Goal: Transaction & Acquisition: Purchase product/service

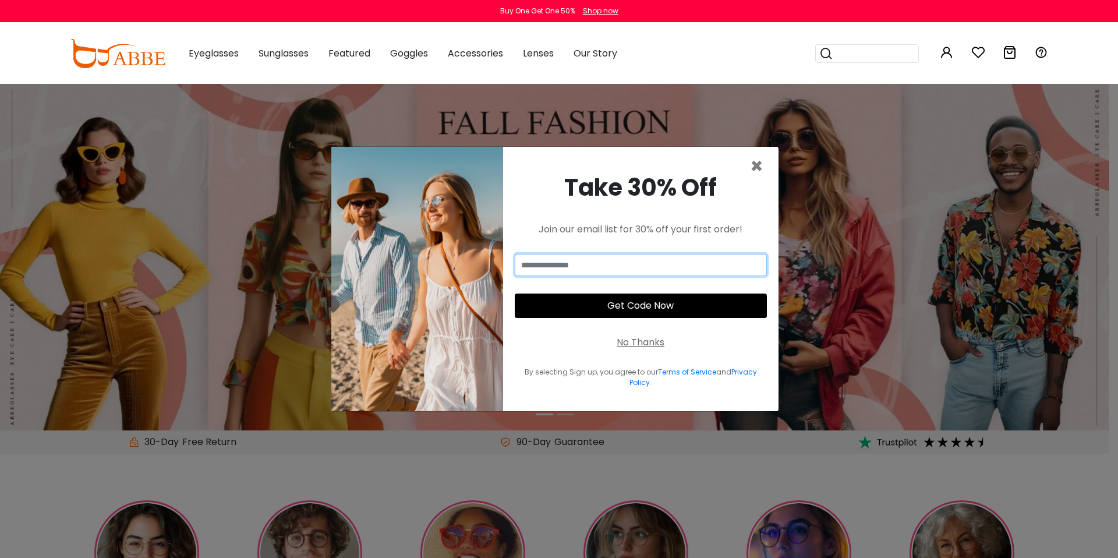
click at [757, 257] on input "email" at bounding box center [641, 265] width 252 height 22
click at [753, 269] on input "email" at bounding box center [641, 265] width 252 height 22
click at [756, 170] on span "×" at bounding box center [756, 166] width 13 height 30
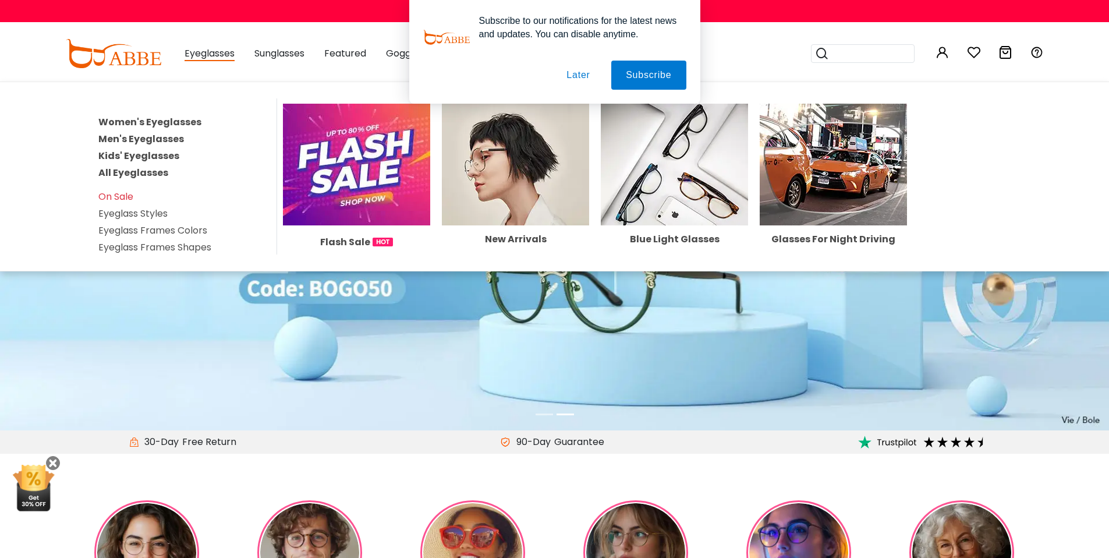
click at [116, 139] on link "Men's Eyeglasses" at bounding box center [141, 138] width 86 height 13
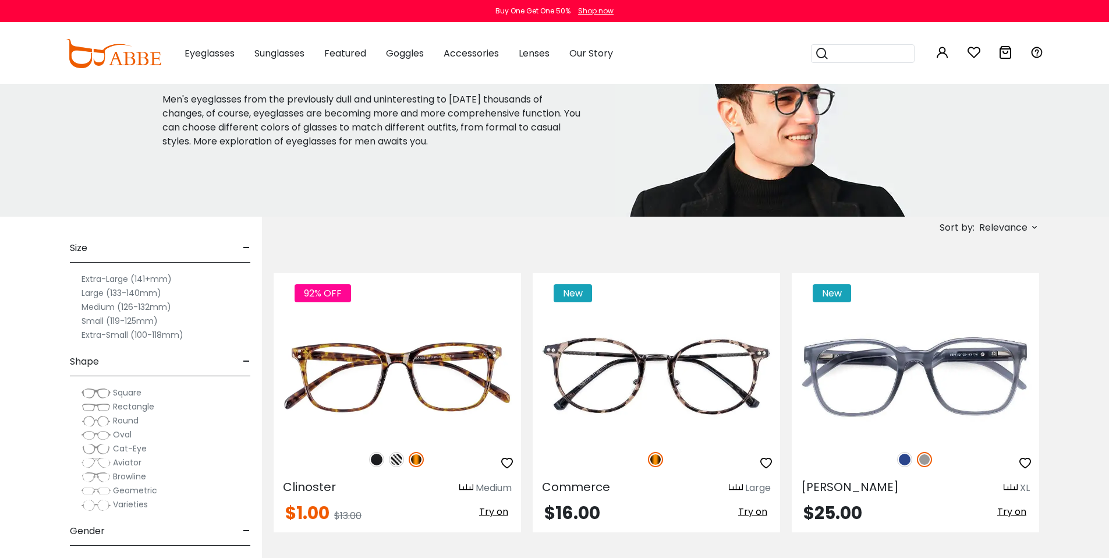
scroll to position [169, 0]
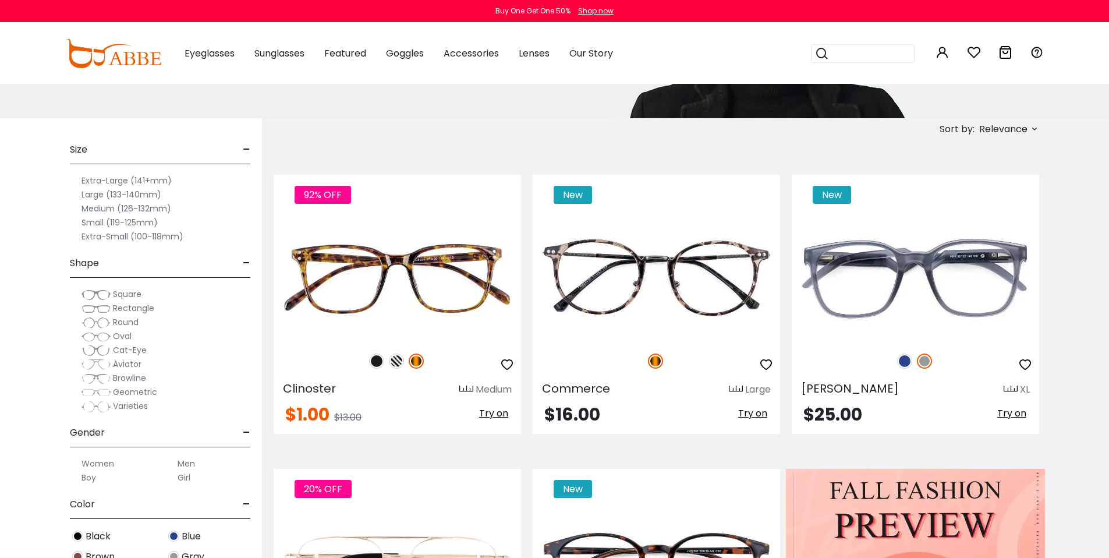
click at [121, 294] on span "Square" at bounding box center [127, 294] width 29 height 12
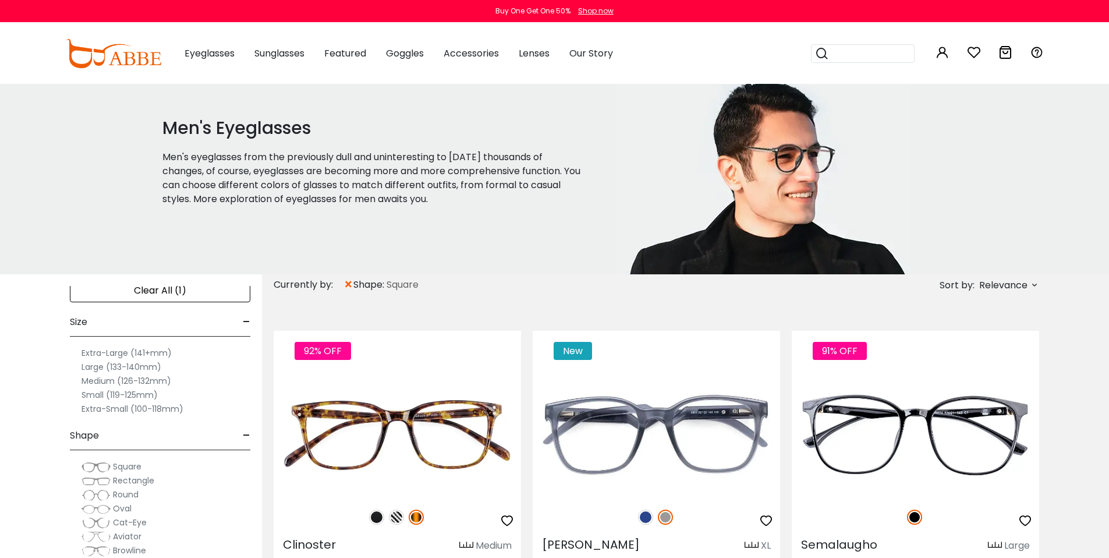
scroll to position [17, 0]
click at [119, 501] on span "Oval" at bounding box center [122, 499] width 19 height 12
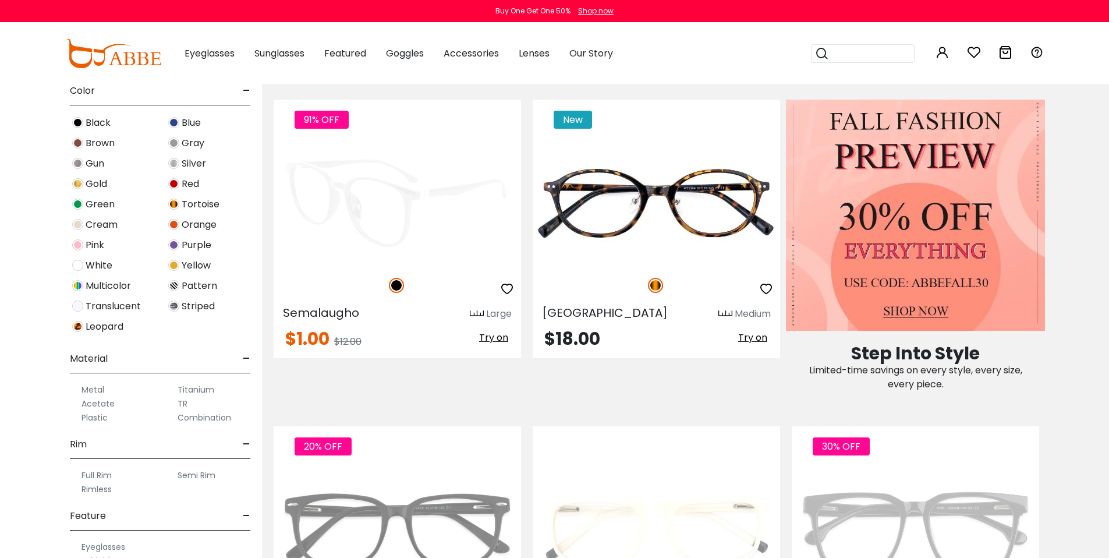
scroll to position [547, 0]
